Goal: Browse casually: Explore the website without a specific task or goal

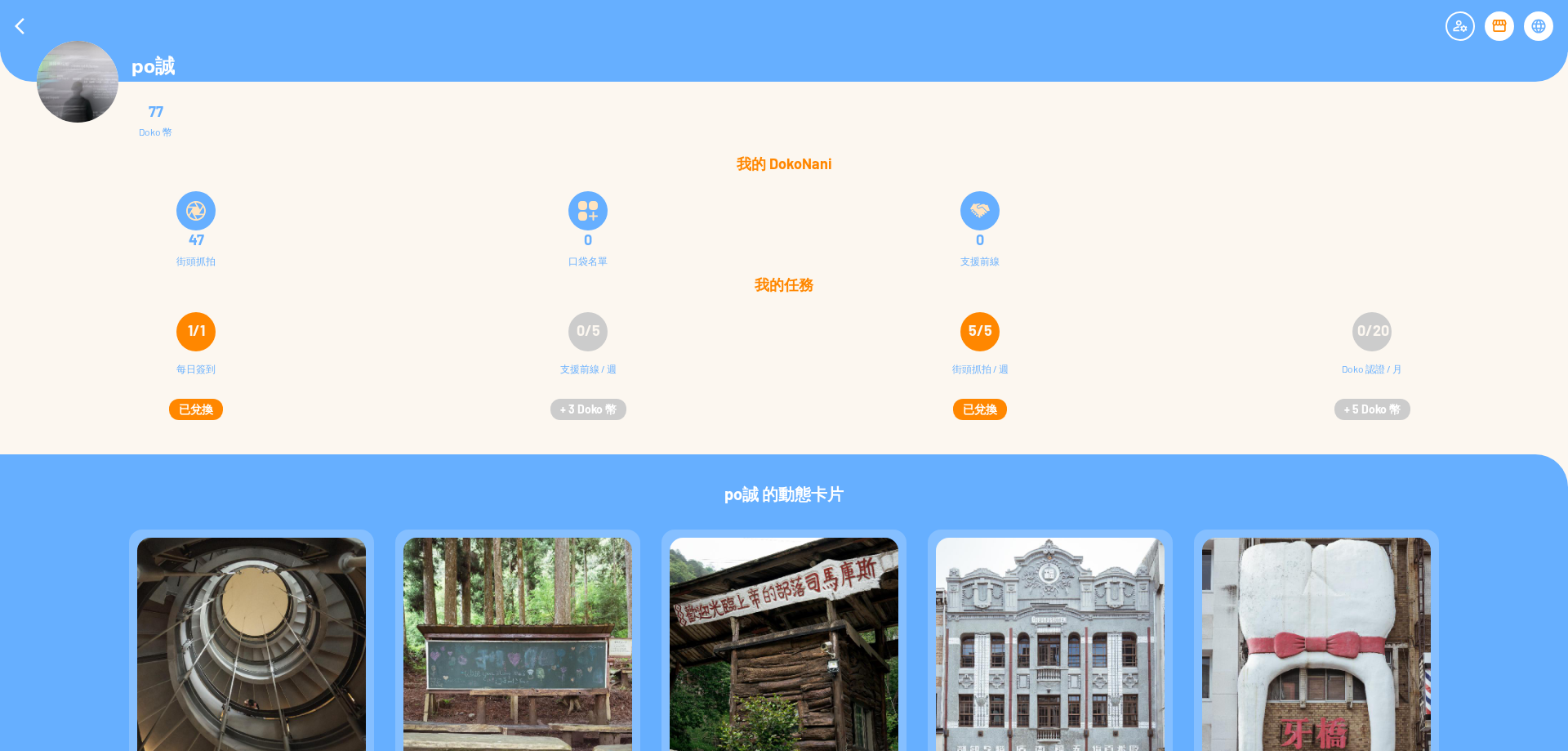
scroll to position [228, 0]
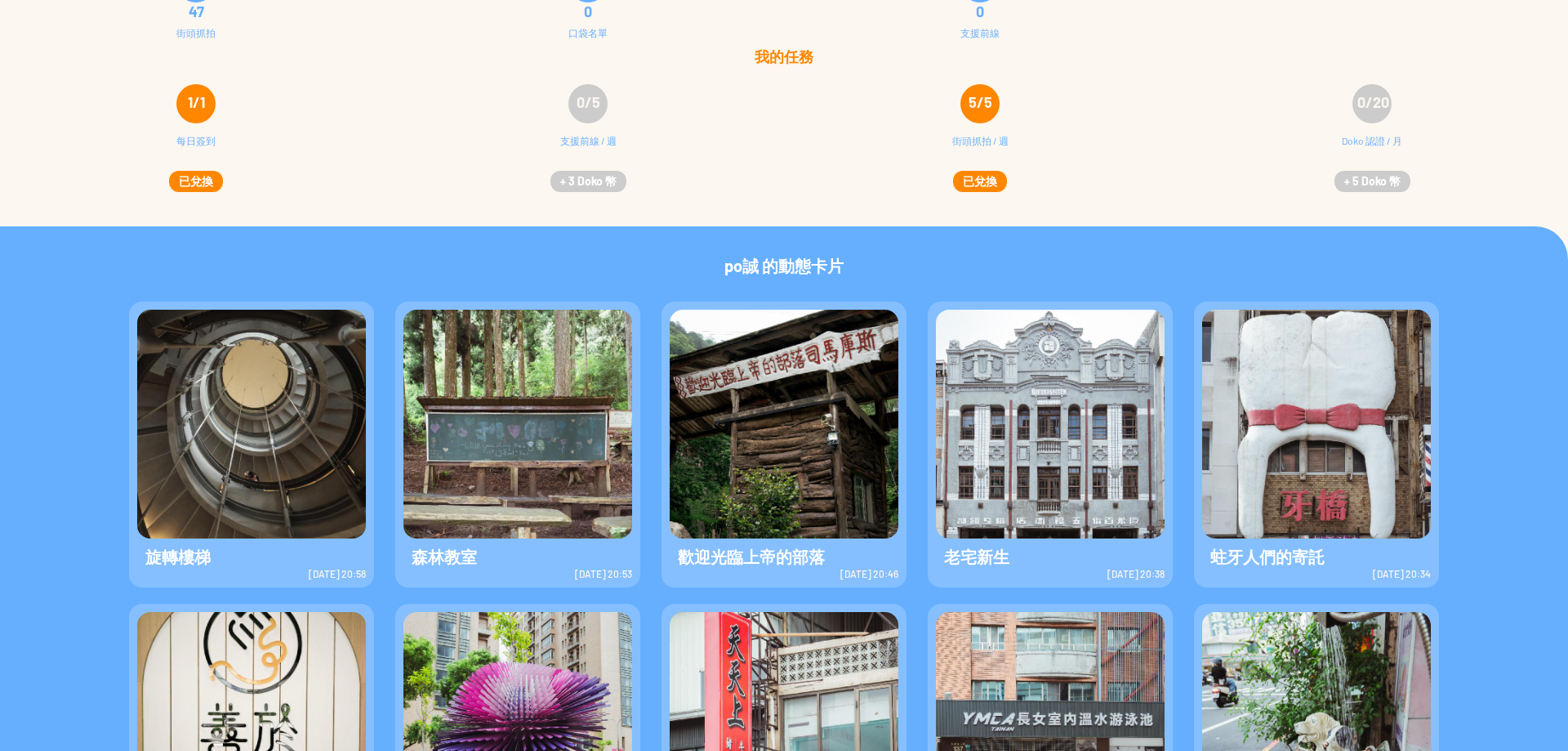
click at [237, 388] on img at bounding box center [251, 424] width 229 height 229
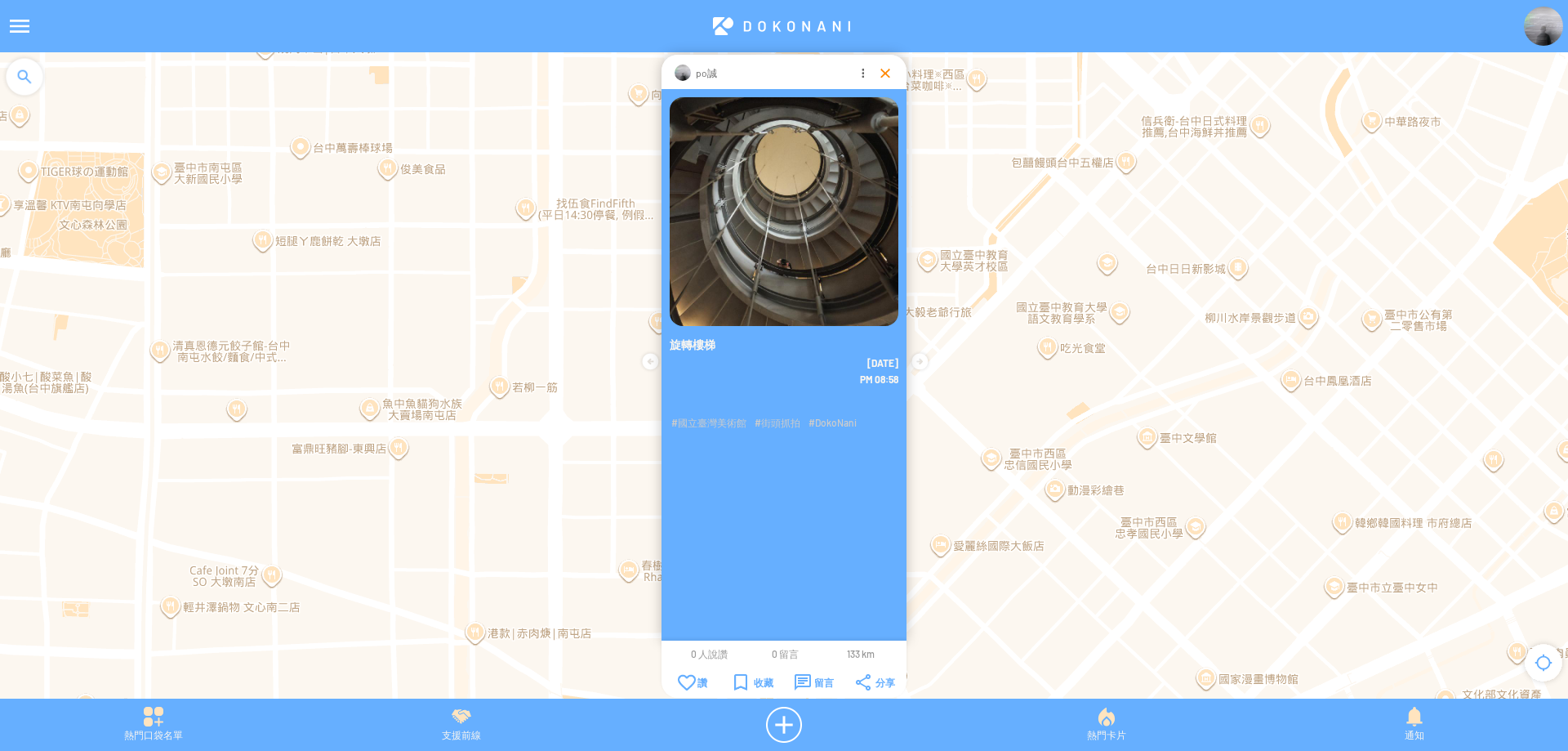
click at [883, 77] on div at bounding box center [885, 73] width 16 height 16
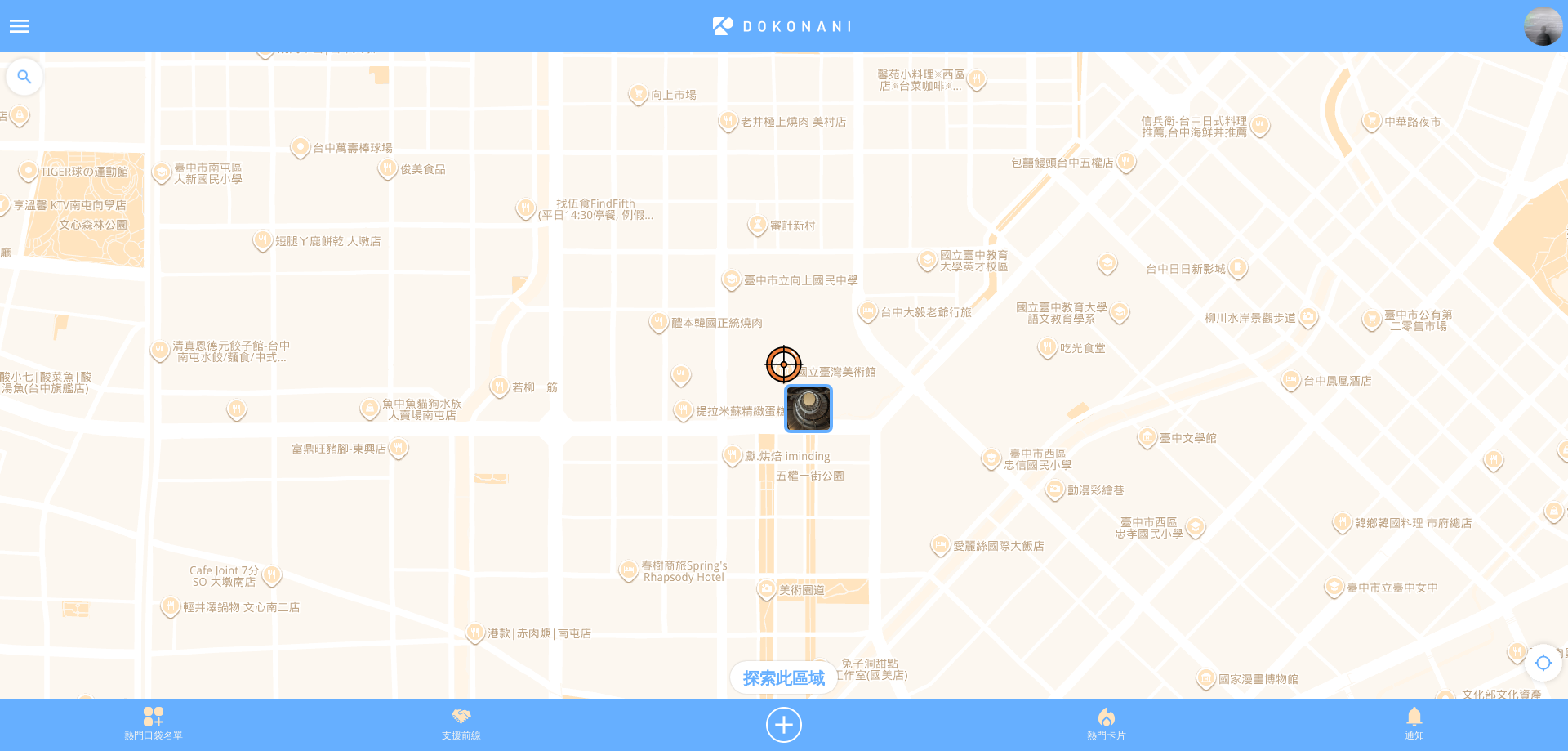
click at [813, 674] on div "探索此區域" at bounding box center [784, 677] width 108 height 32
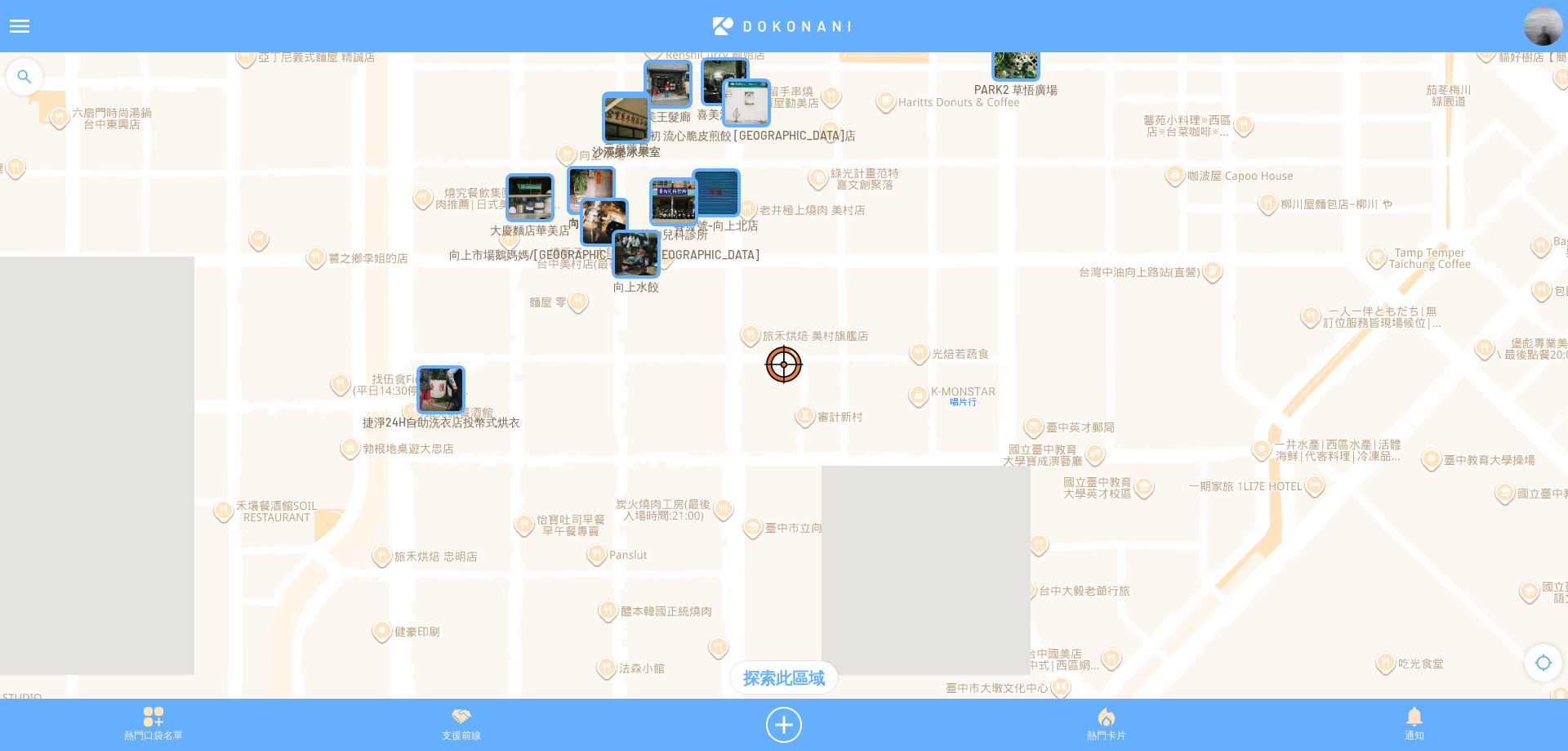
click at [728, 195] on img "yIy0vWZlC8mMapIcon" at bounding box center [716, 193] width 49 height 49
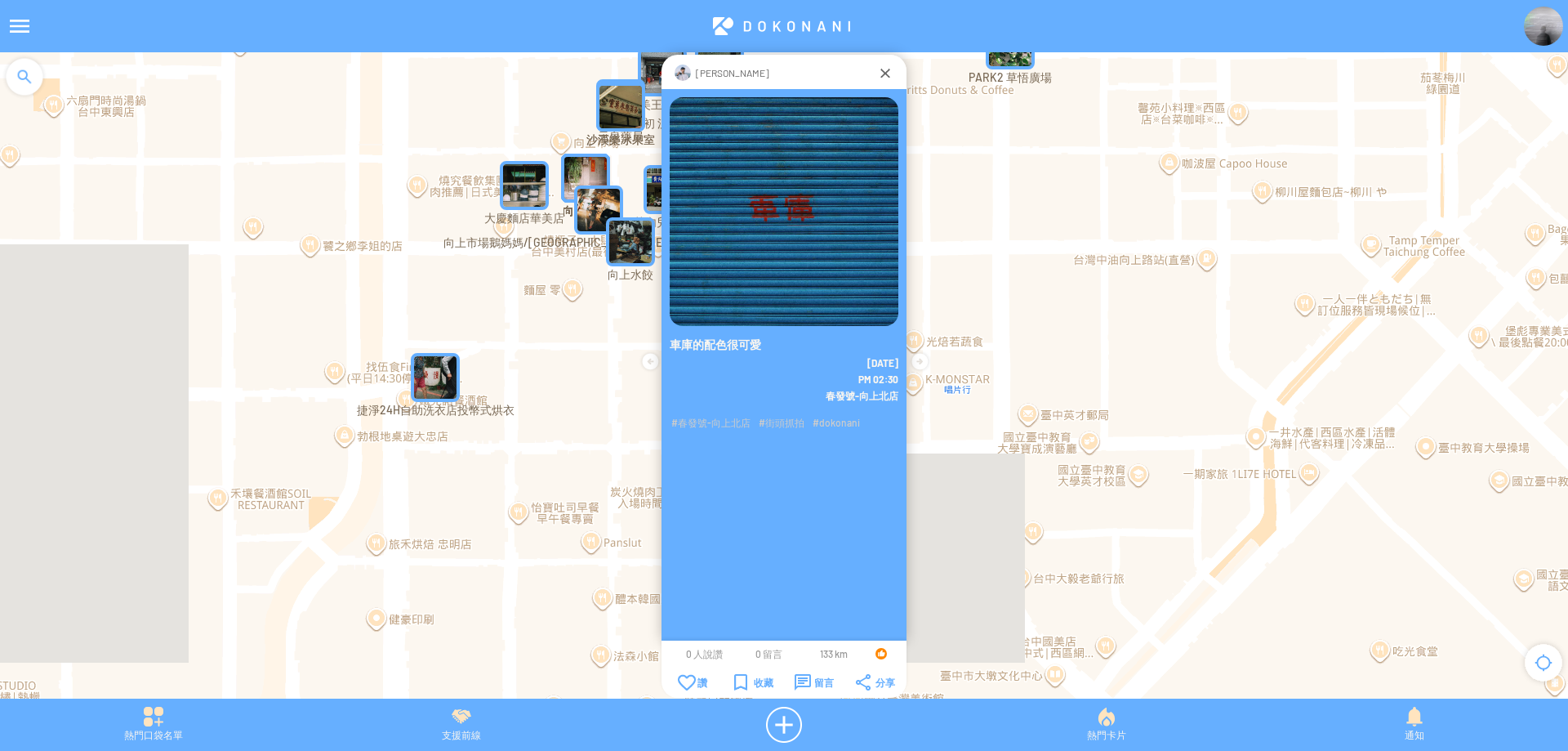
drag, startPoint x: 999, startPoint y: 250, endPoint x: 982, endPoint y: 204, distance: 49.0
click at [982, 204] on div at bounding box center [784, 384] width 1568 height 663
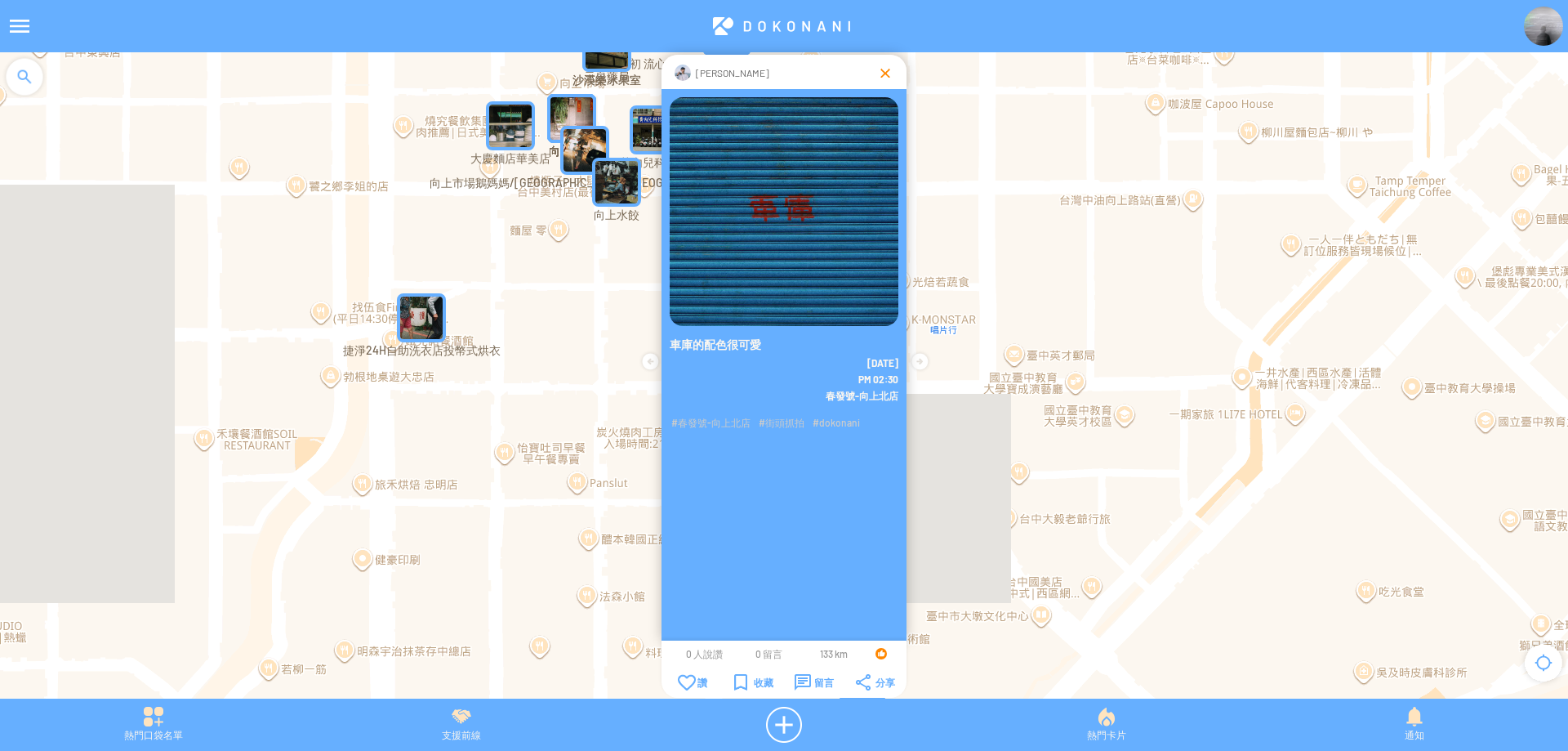
click at [885, 77] on div at bounding box center [885, 73] width 16 height 16
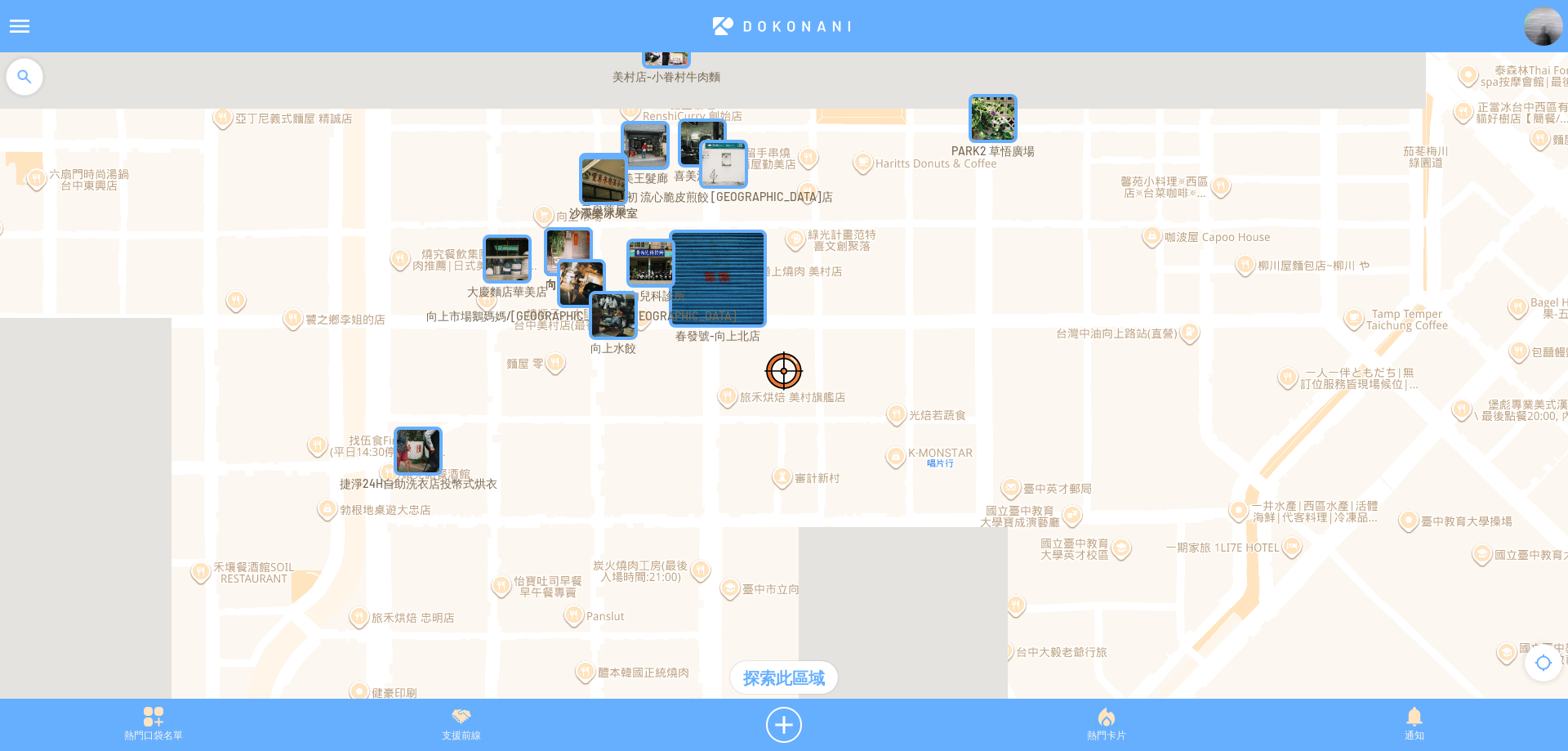
drag, startPoint x: 907, startPoint y: 137, endPoint x: 909, endPoint y: 303, distance: 166.0
click at [909, 303] on div at bounding box center [784, 384] width 1568 height 663
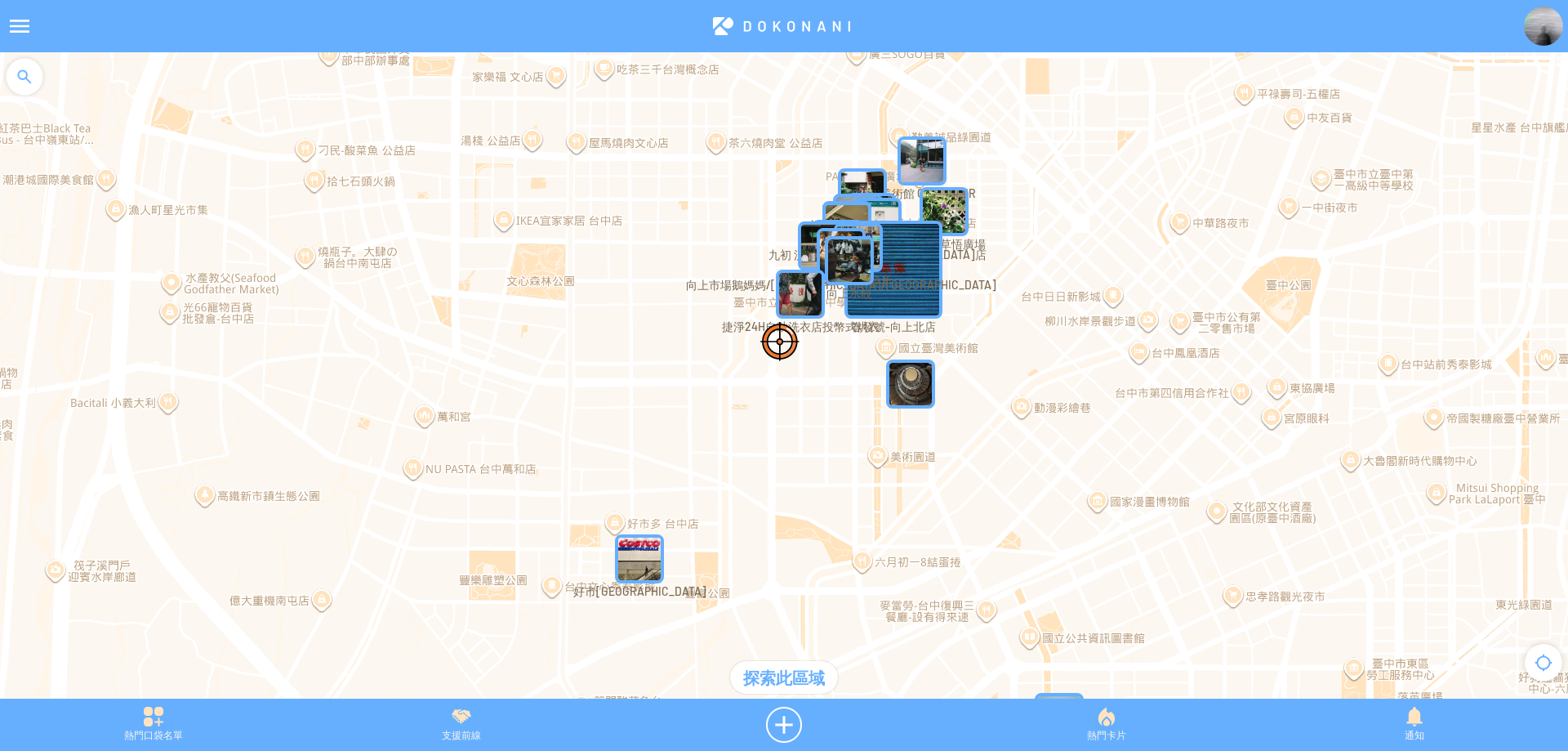
drag, startPoint x: 951, startPoint y: 427, endPoint x: 923, endPoint y: 252, distance: 177.2
click at [923, 252] on div at bounding box center [784, 384] width 1568 height 663
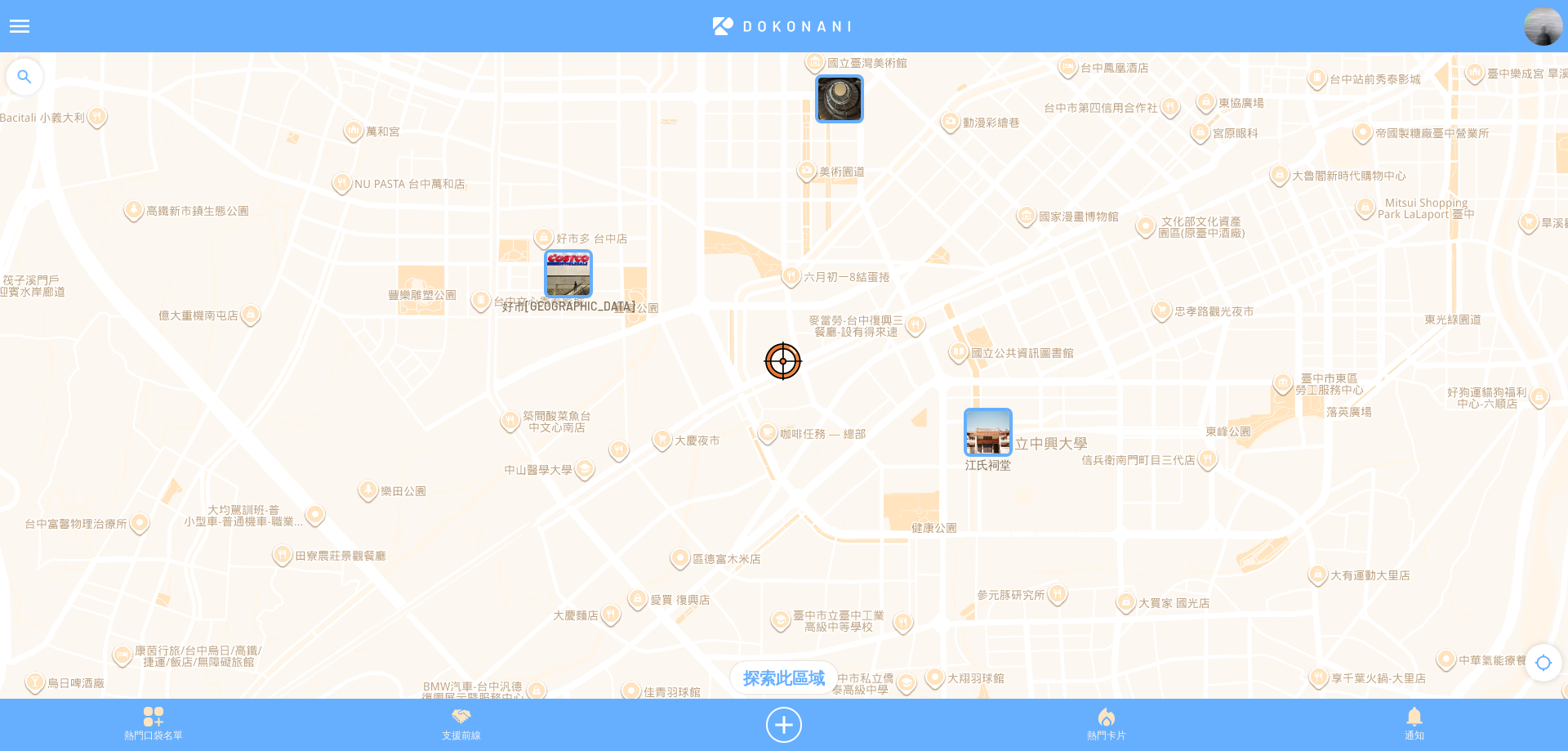
drag, startPoint x: 960, startPoint y: 400, endPoint x: 916, endPoint y: 237, distance: 168.8
click at [916, 237] on div at bounding box center [784, 384] width 1568 height 663
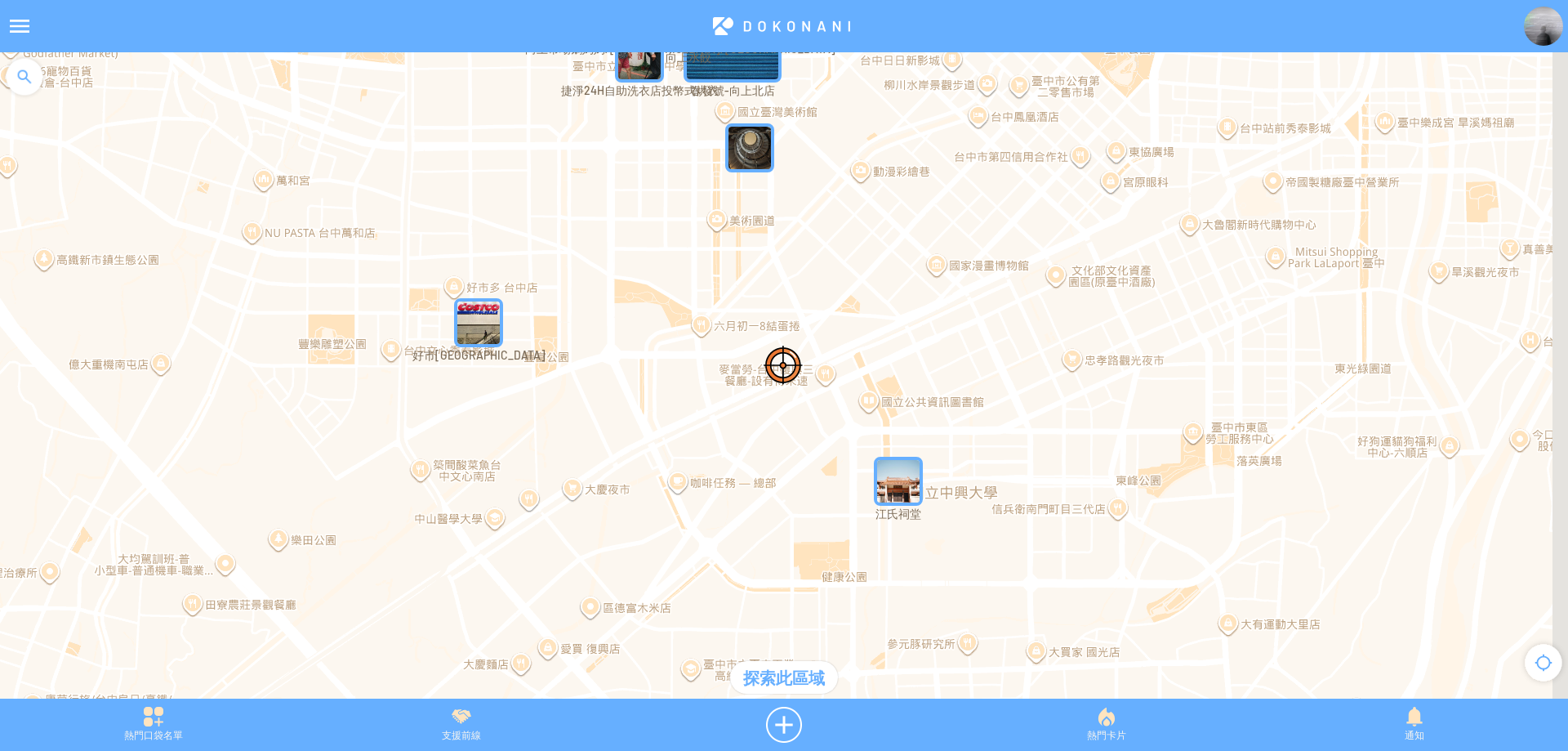
drag, startPoint x: 947, startPoint y: 254, endPoint x: 871, endPoint y: 357, distance: 128.0
click at [871, 357] on div at bounding box center [784, 384] width 1568 height 663
drag, startPoint x: 937, startPoint y: 254, endPoint x: 871, endPoint y: 335, distance: 104.5
click at [871, 335] on div at bounding box center [784, 384] width 1568 height 663
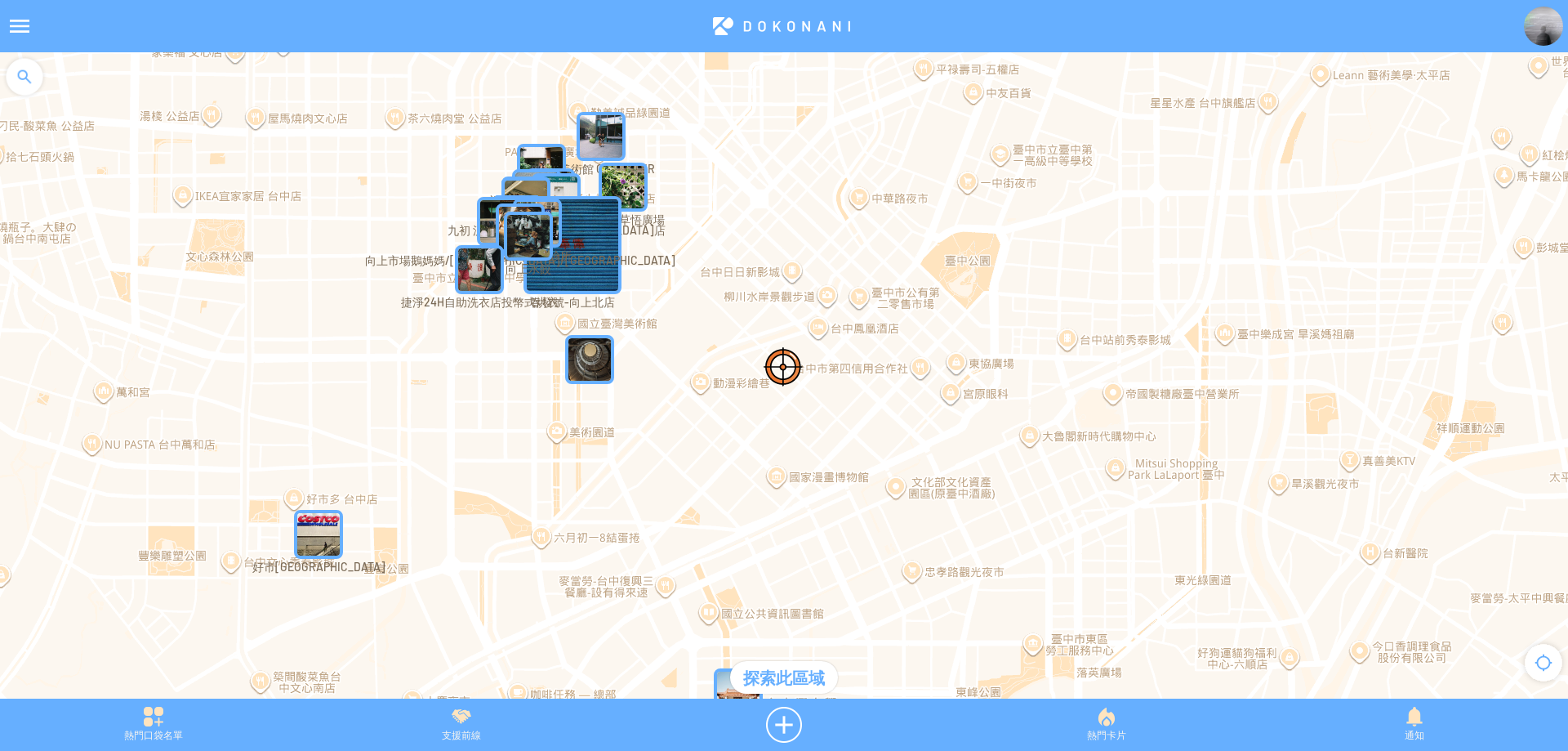
drag, startPoint x: 865, startPoint y: 235, endPoint x: 779, endPoint y: 360, distance: 151.7
click at [779, 360] on div at bounding box center [784, 384] width 1568 height 663
